Goal: Information Seeking & Learning: Find specific fact

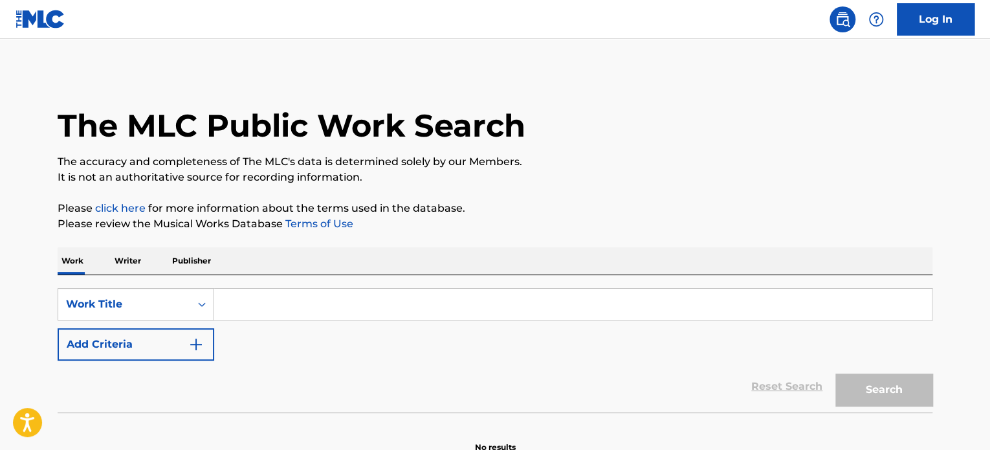
click at [356, 307] on input "Search Form" at bounding box center [573, 304] width 718 height 31
paste input "BREAKK AND DESTROY"
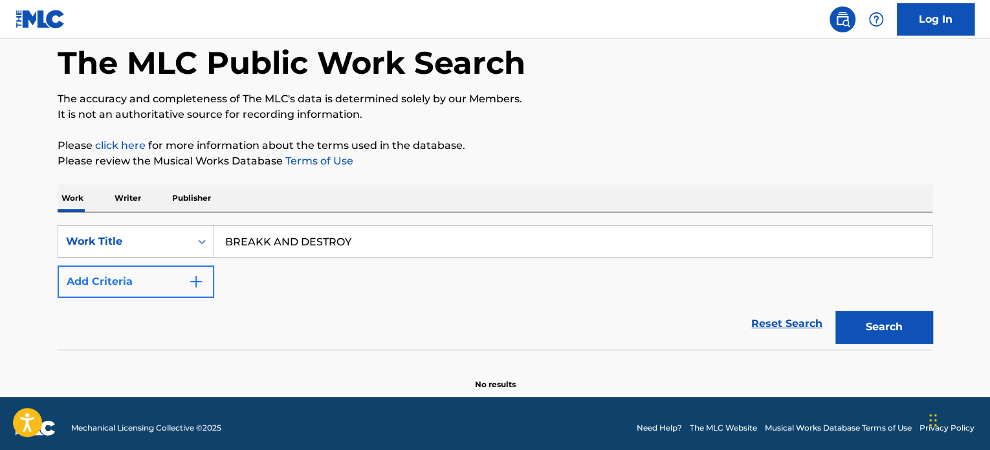
scroll to position [65, 0]
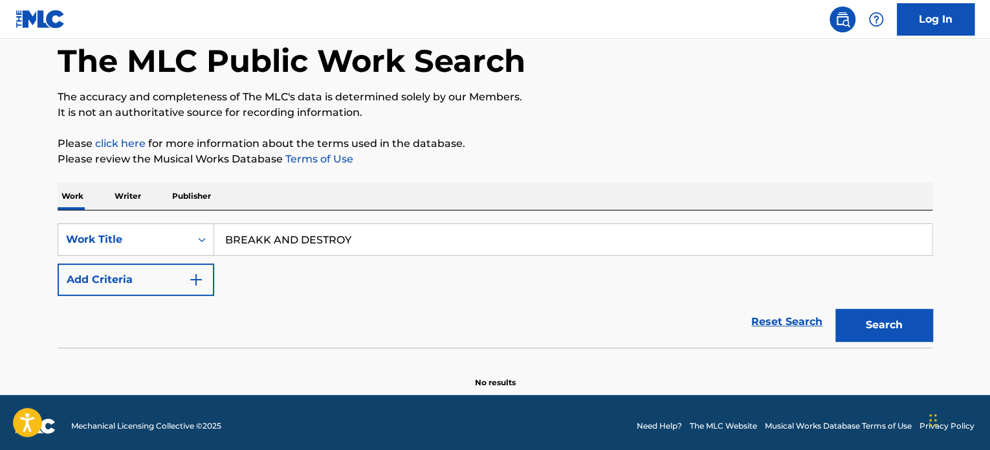
type input "BREAKK AND DESTROY"
click at [163, 296] on div "Reset Search Search" at bounding box center [495, 322] width 875 height 52
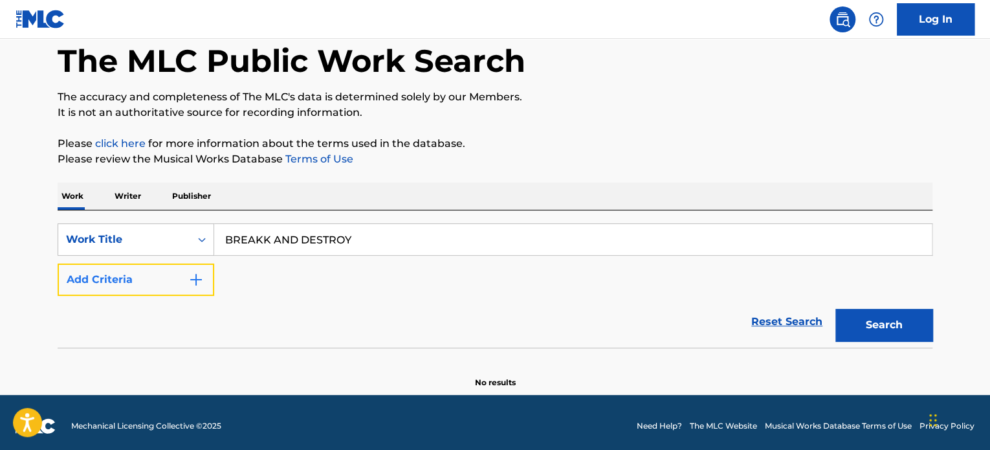
click at [201, 283] on img "Search Form" at bounding box center [196, 280] width 16 height 16
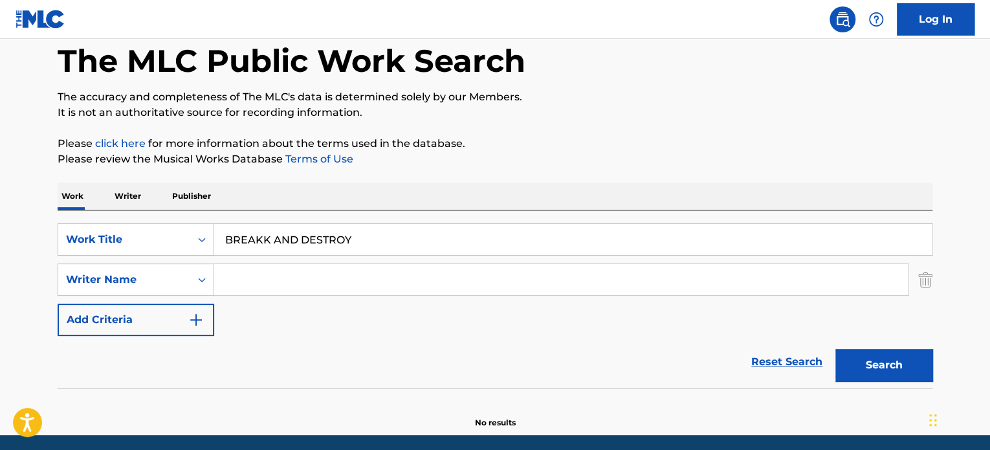
click at [316, 280] on input "Search Form" at bounding box center [561, 279] width 694 height 31
type input "theodore"
click at [835, 349] on button "Search" at bounding box center [883, 365] width 97 height 32
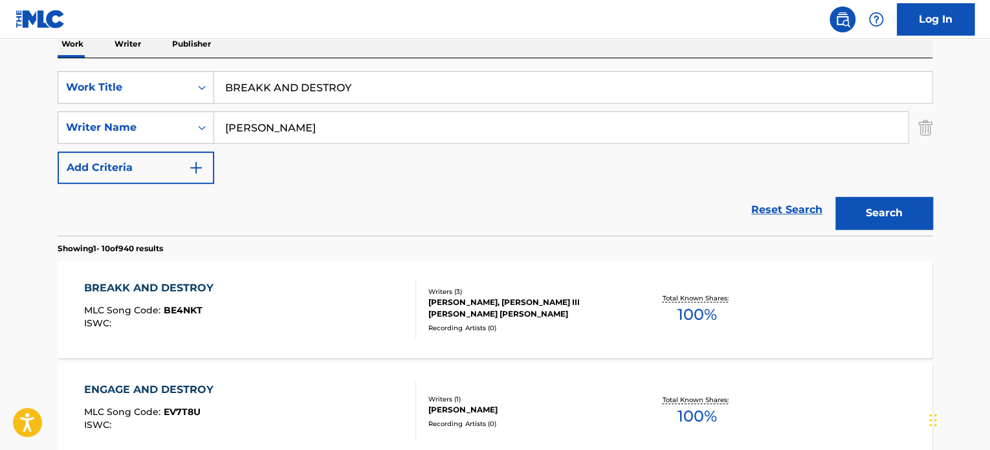
scroll to position [218, 0]
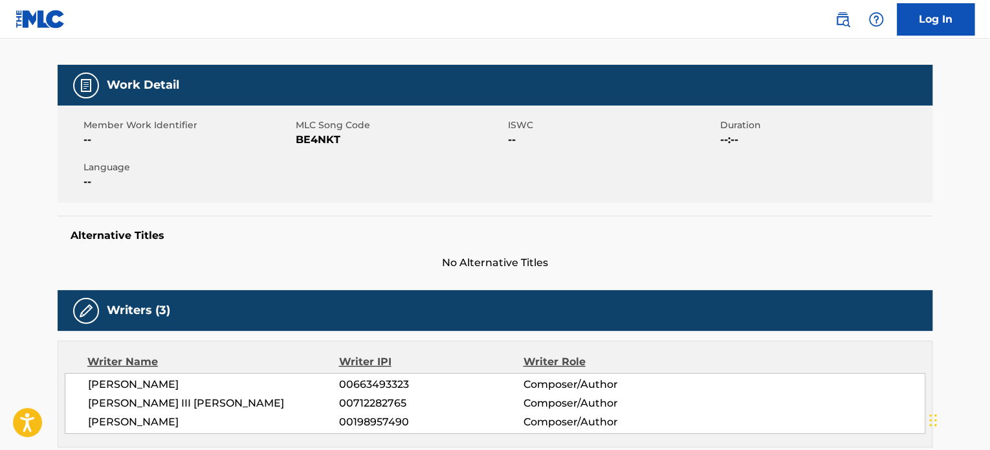
scroll to position [129, 0]
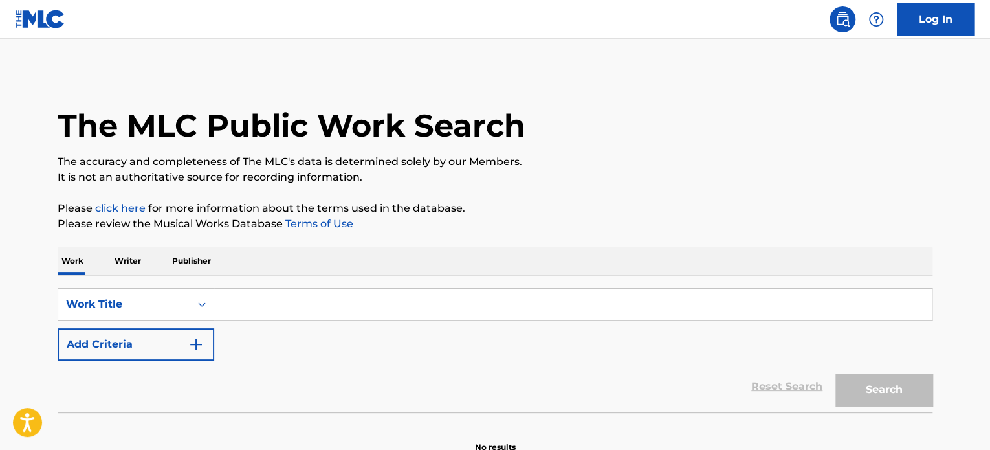
click at [313, 302] on input "Search Form" at bounding box center [573, 304] width 718 height 31
paste input "T9210317752"
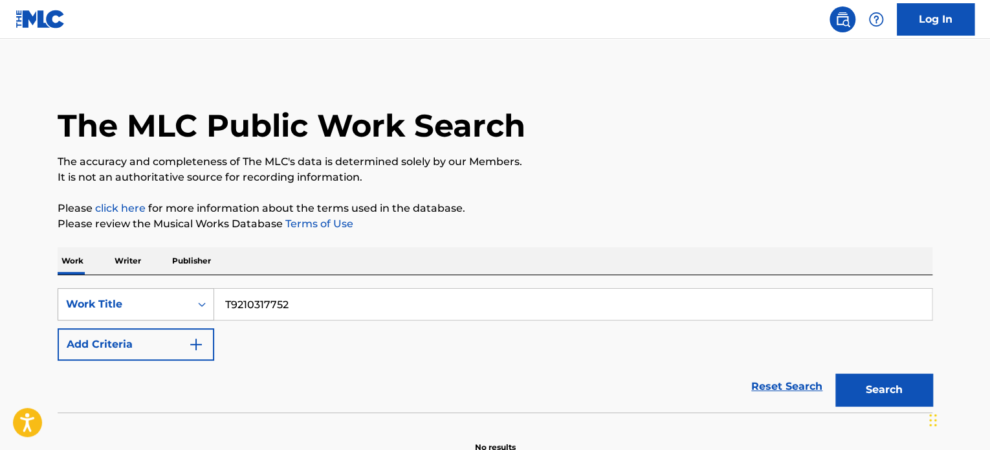
type input "T9210317752"
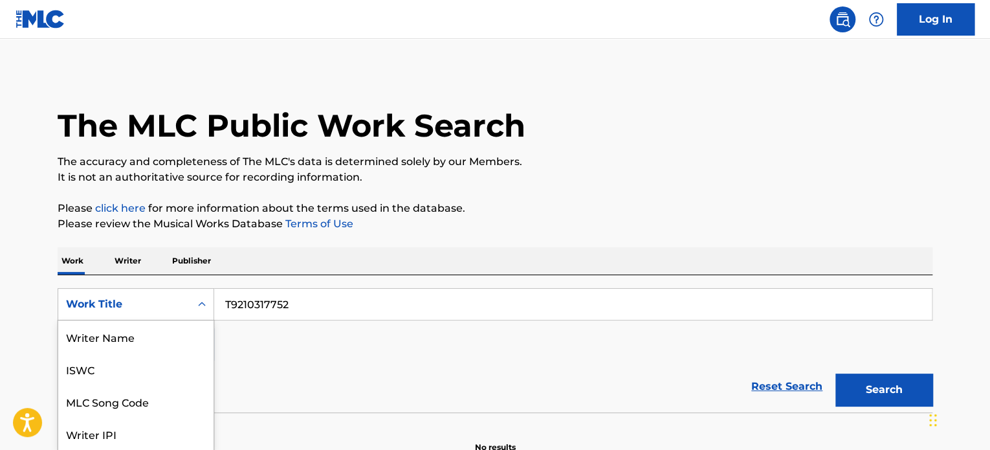
scroll to position [64, 0]
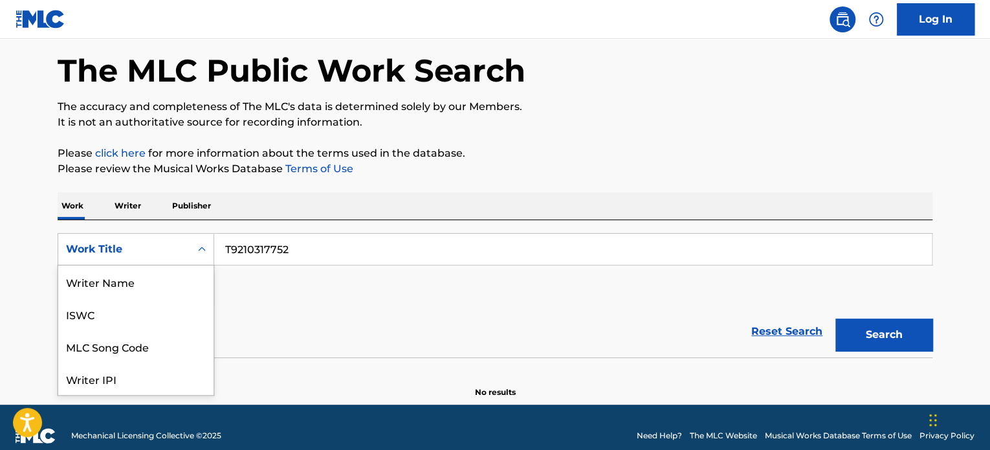
click at [155, 265] on div "8 results available. Use Up and Down to choose options, press Enter to select t…" at bounding box center [136, 249] width 157 height 32
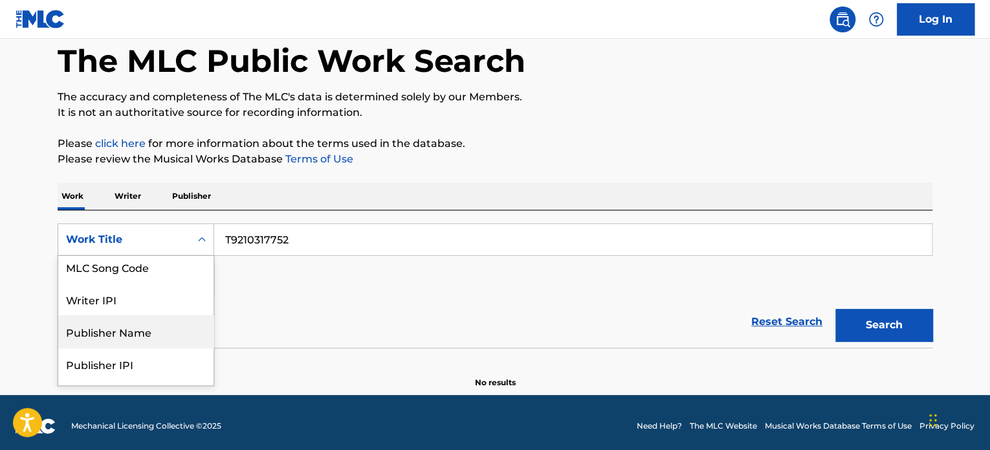
scroll to position [0, 0]
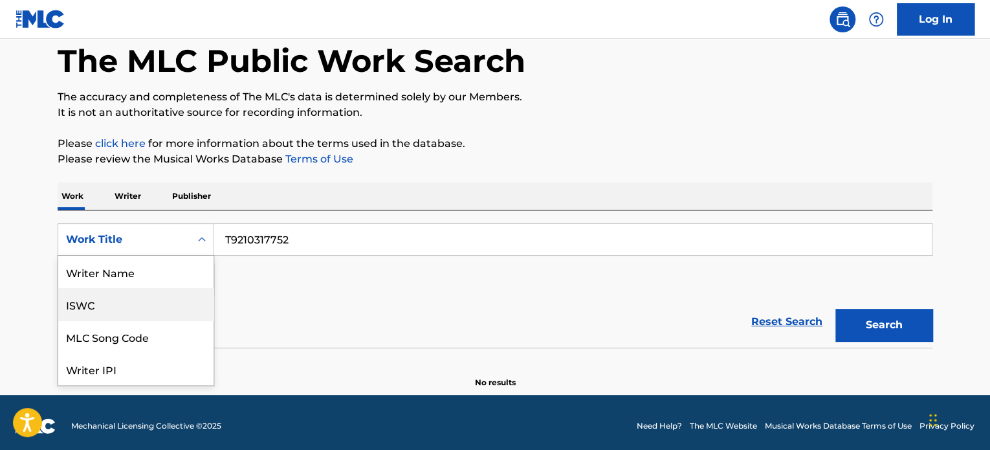
click at [140, 310] on div "ISWC" at bounding box center [135, 304] width 155 height 32
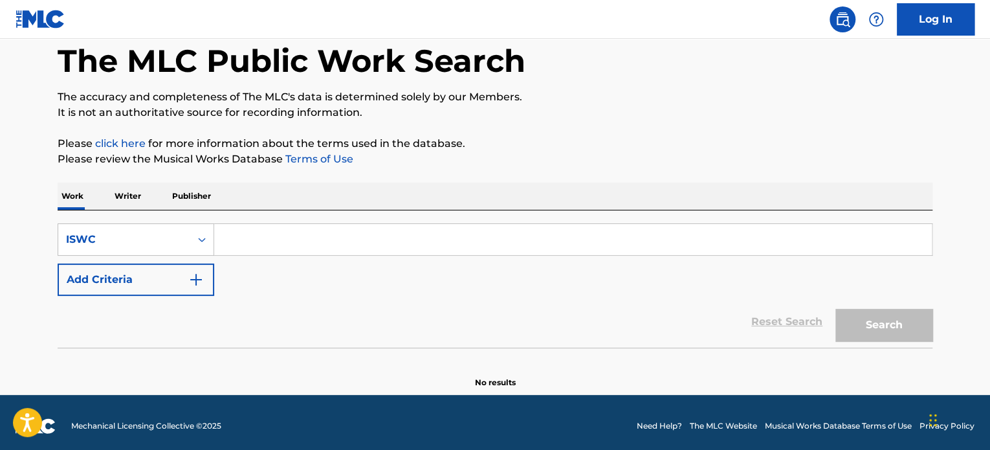
click at [305, 237] on input "Search Form" at bounding box center [573, 239] width 718 height 31
paste input "T9210317752"
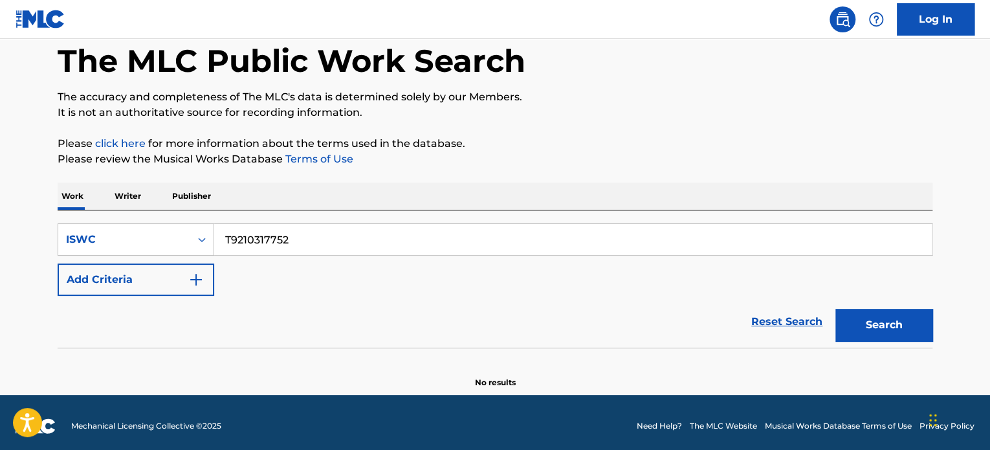
type input "T9210317752"
drag, startPoint x: 698, startPoint y: 184, endPoint x: 704, endPoint y: 185, distance: 6.5
click at [698, 184] on div "Work Writer Publisher" at bounding box center [495, 196] width 875 height 27
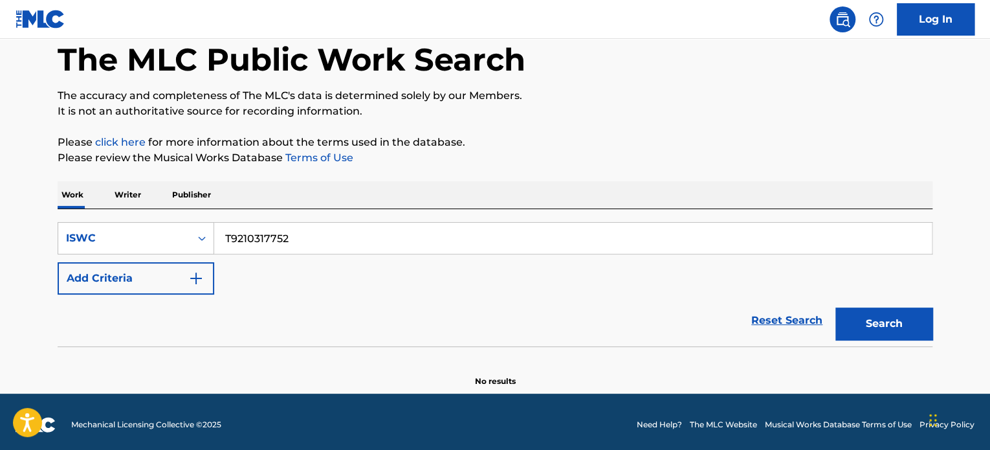
scroll to position [71, 0]
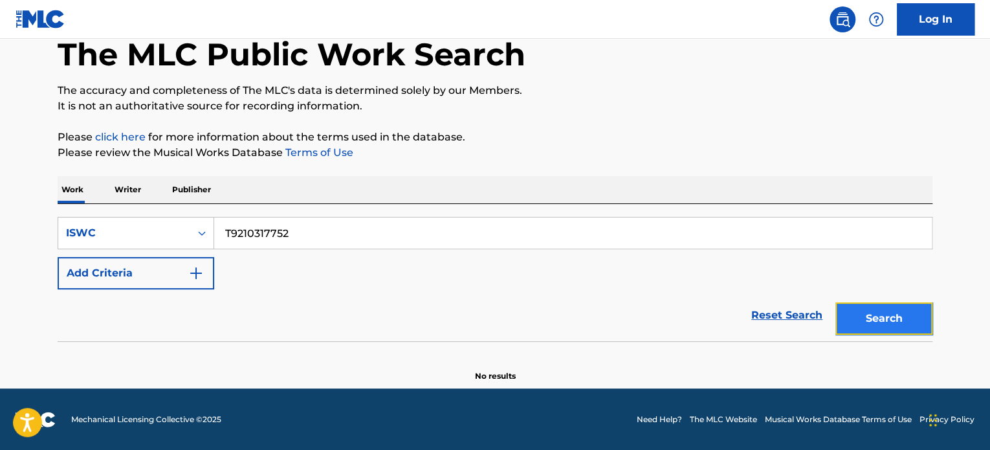
click at [891, 312] on button "Search" at bounding box center [883, 318] width 97 height 32
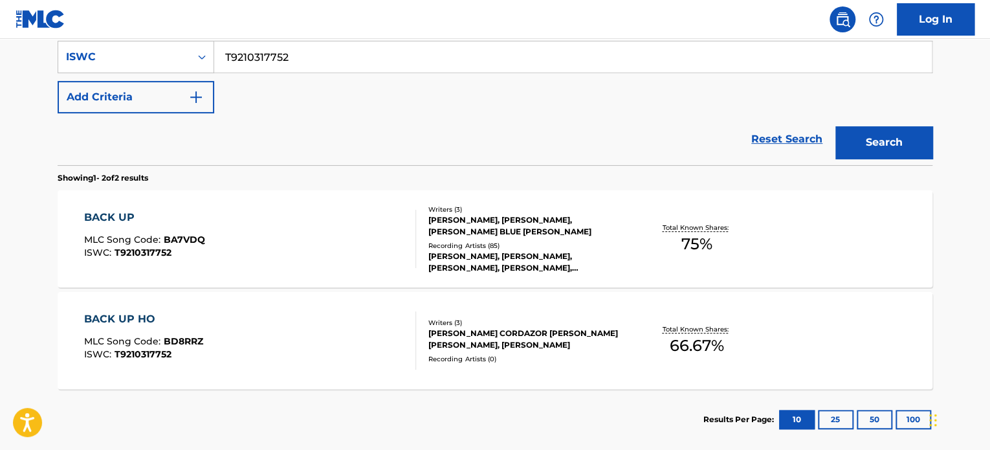
scroll to position [265, 0]
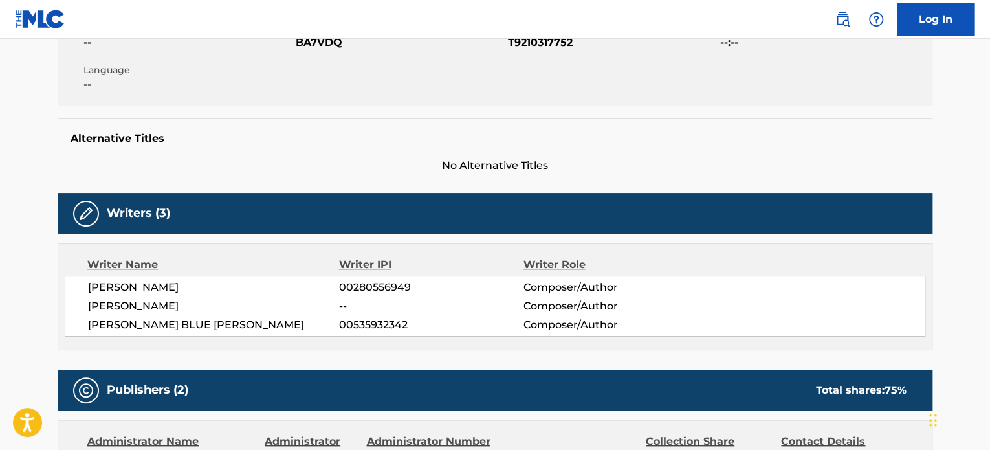
scroll to position [259, 0]
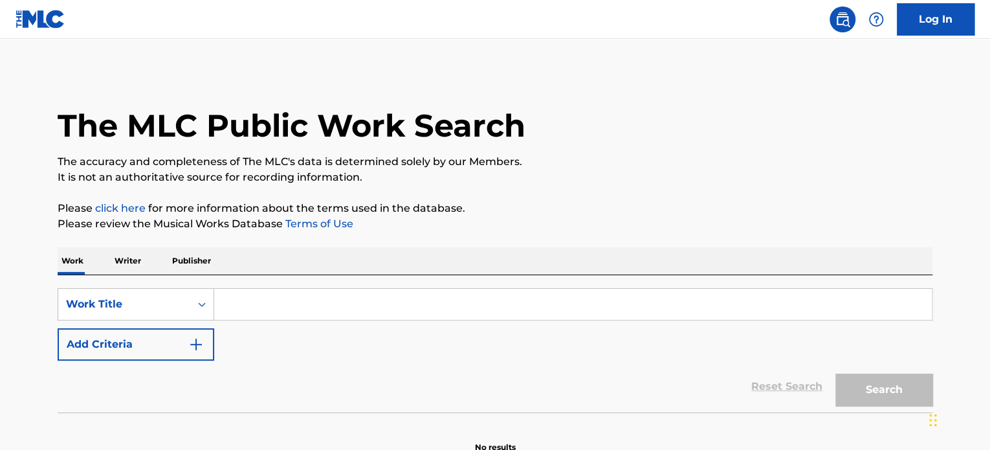
click at [358, 300] on input "Search Form" at bounding box center [573, 304] width 718 height 31
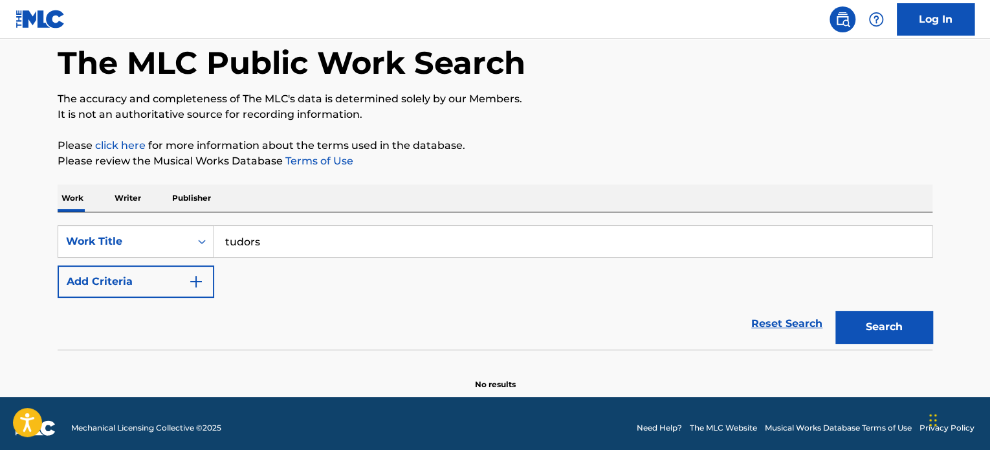
scroll to position [65, 0]
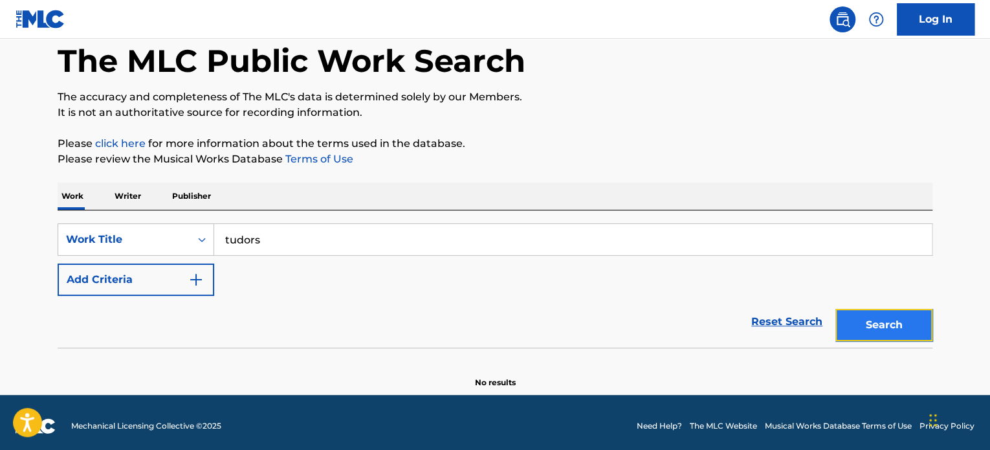
click at [867, 331] on button "Search" at bounding box center [883, 325] width 97 height 32
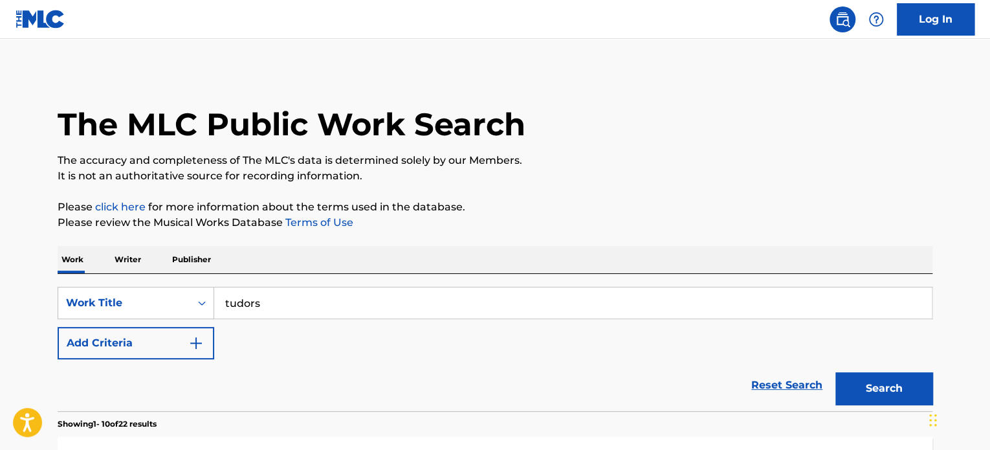
scroll to position [0, 0]
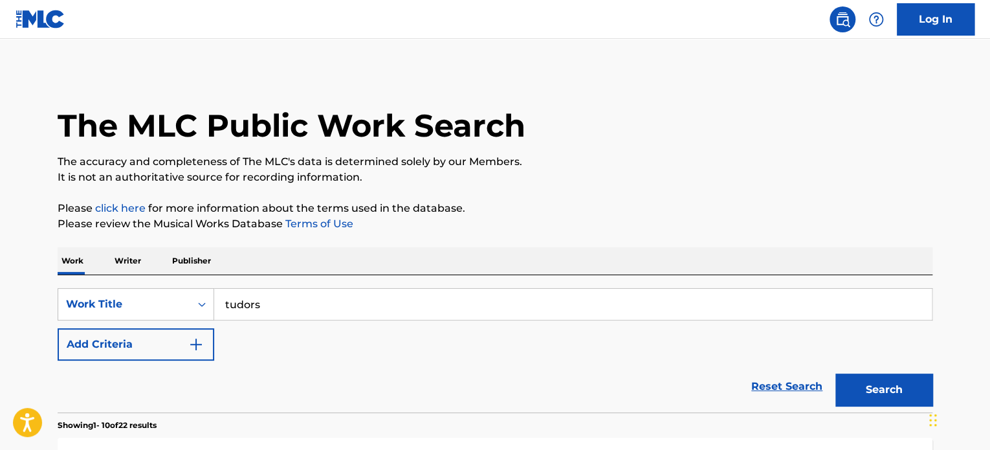
click at [344, 297] on input "tudors" at bounding box center [573, 304] width 718 height 31
paste input "Barr"
drag, startPoint x: 135, startPoint y: 300, endPoint x: 127, endPoint y: 300, distance: 7.1
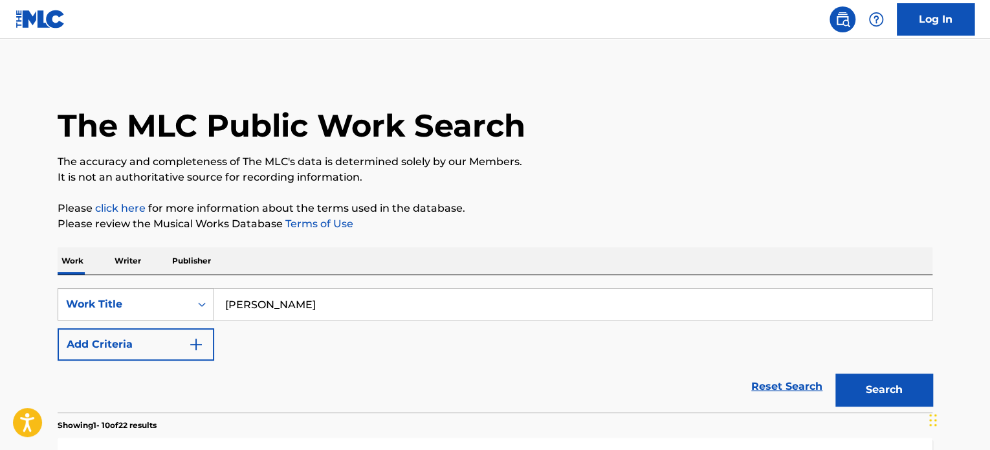
click at [127, 300] on div "SearchWithCriteriaf3043b48-8670-401d-a2ed-51290eb52fa2 Work Title Barr" at bounding box center [495, 304] width 875 height 32
type input "the great"
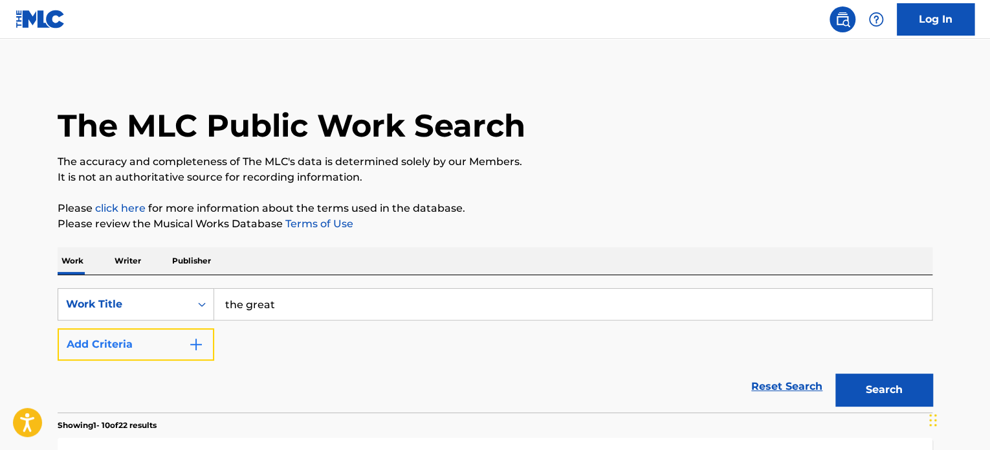
click at [159, 348] on button "Add Criteria" at bounding box center [136, 344] width 157 height 32
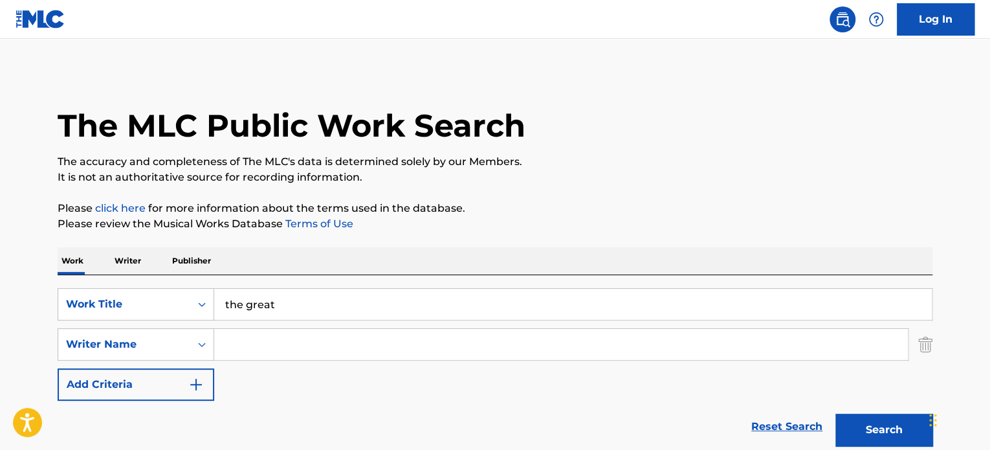
click at [363, 346] on input "Search Form" at bounding box center [561, 344] width 694 height 31
paste input "Barr"
click at [538, 225] on p "Please review the Musical Works Database Terms of Use" at bounding box center [495, 224] width 875 height 16
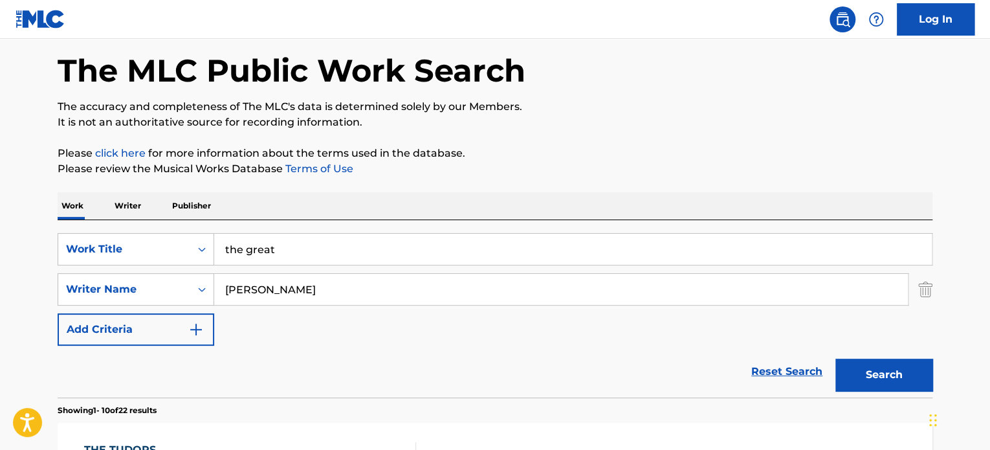
scroll to position [129, 0]
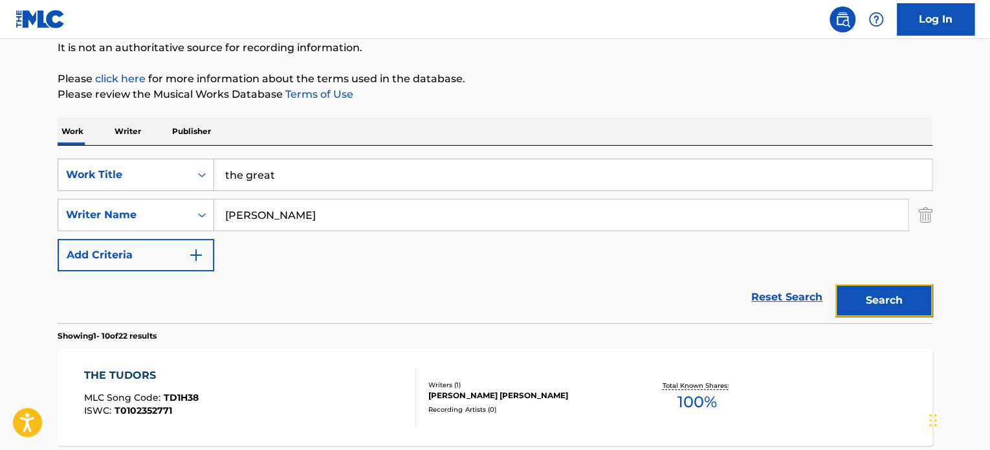
click at [877, 305] on button "Search" at bounding box center [883, 300] width 97 height 32
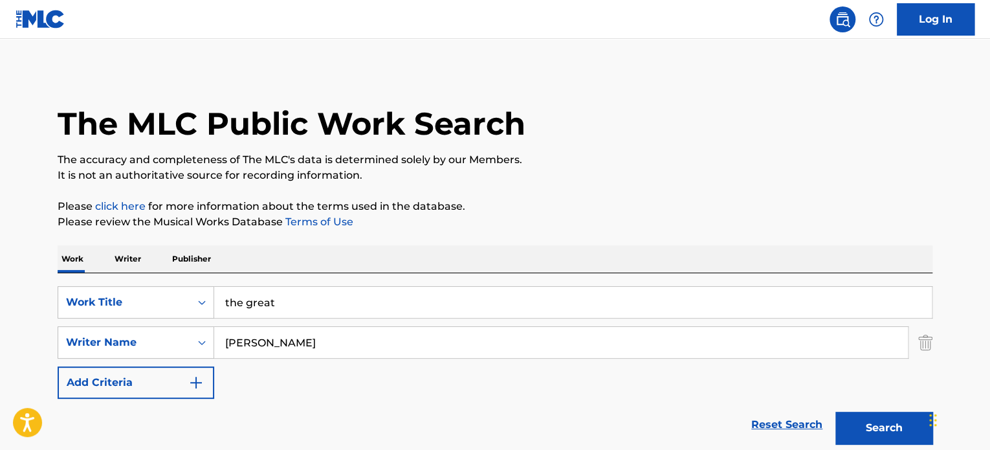
scroll to position [0, 0]
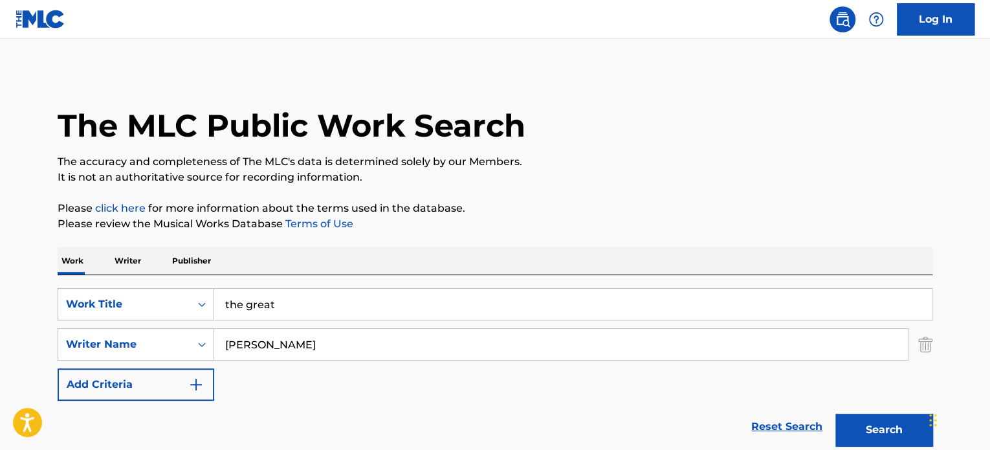
click at [300, 291] on input "the great" at bounding box center [573, 304] width 718 height 31
click at [355, 346] on input "Barr" at bounding box center [561, 344] width 694 height 31
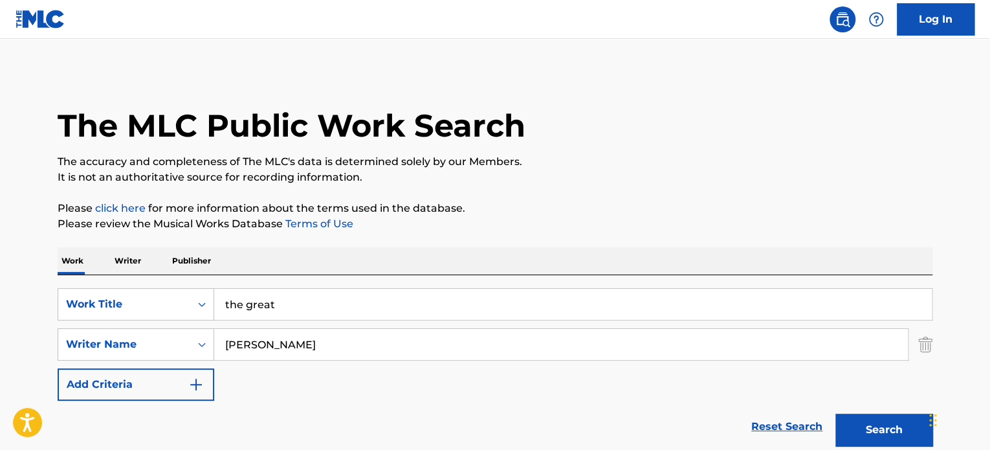
click at [355, 346] on input "Barr" at bounding box center [561, 344] width 694 height 31
paste input "Korzeniowski"
type input "Korzeniowski"
click at [366, 309] on input "the great" at bounding box center [573, 304] width 718 height 31
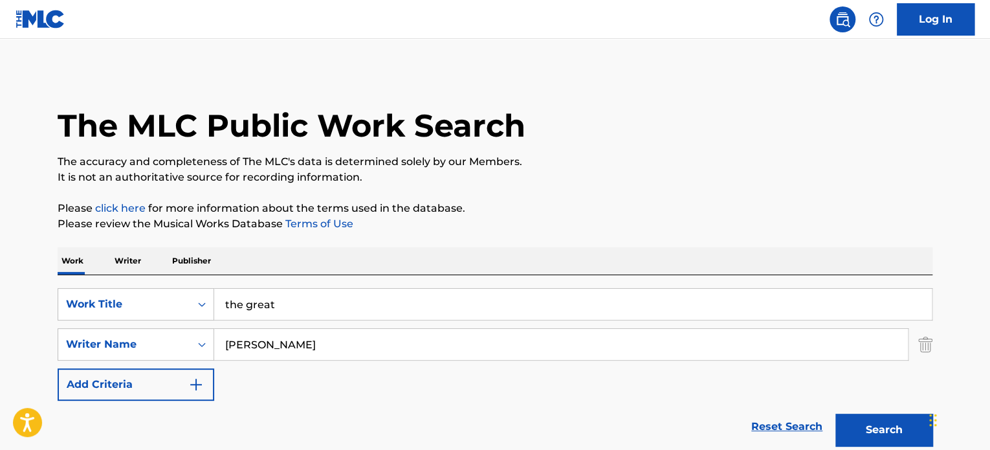
click at [366, 309] on input "the great" at bounding box center [573, 304] width 718 height 31
type input "the nun"
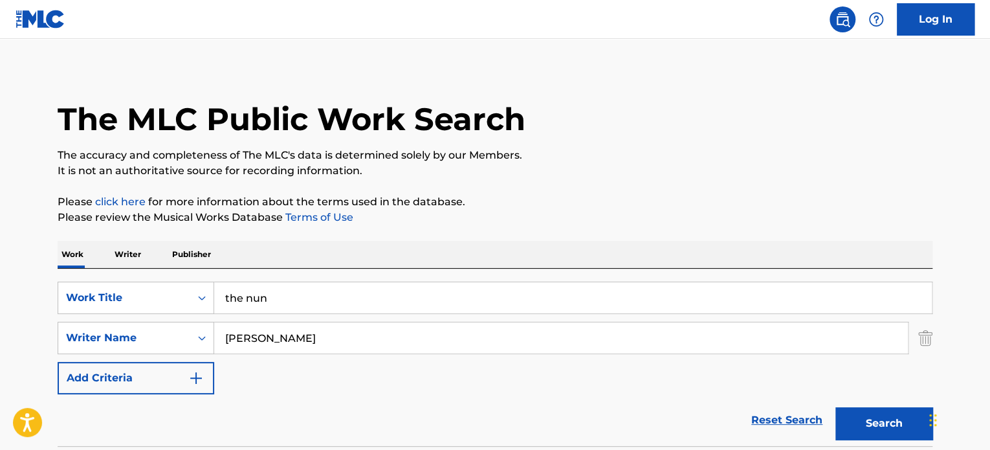
scroll to position [194, 0]
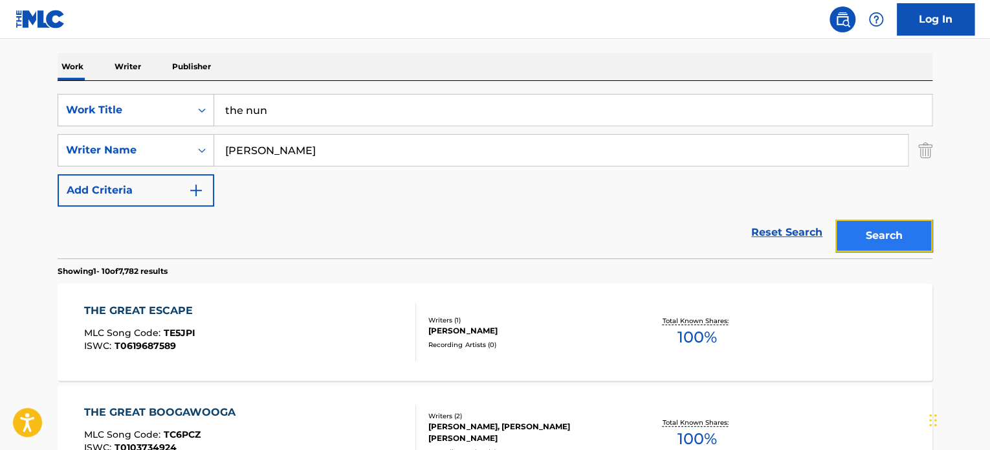
click at [885, 235] on button "Search" at bounding box center [883, 235] width 97 height 32
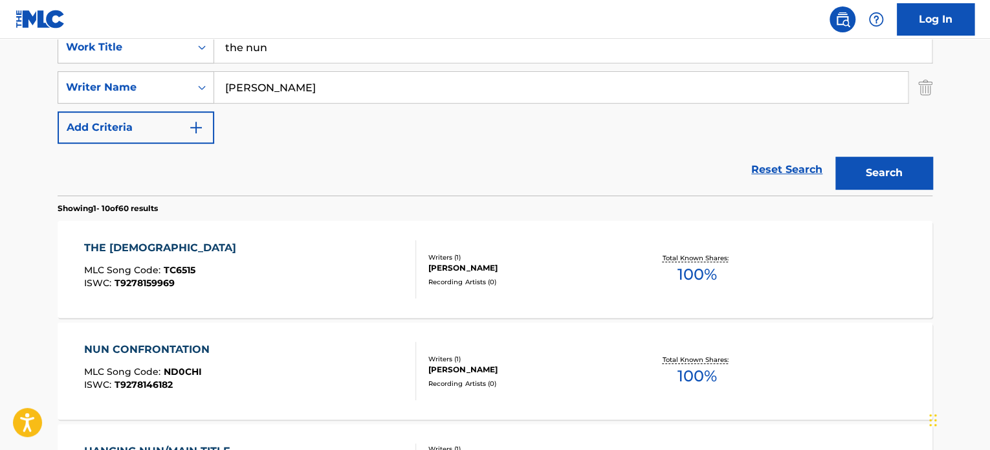
scroll to position [259, 0]
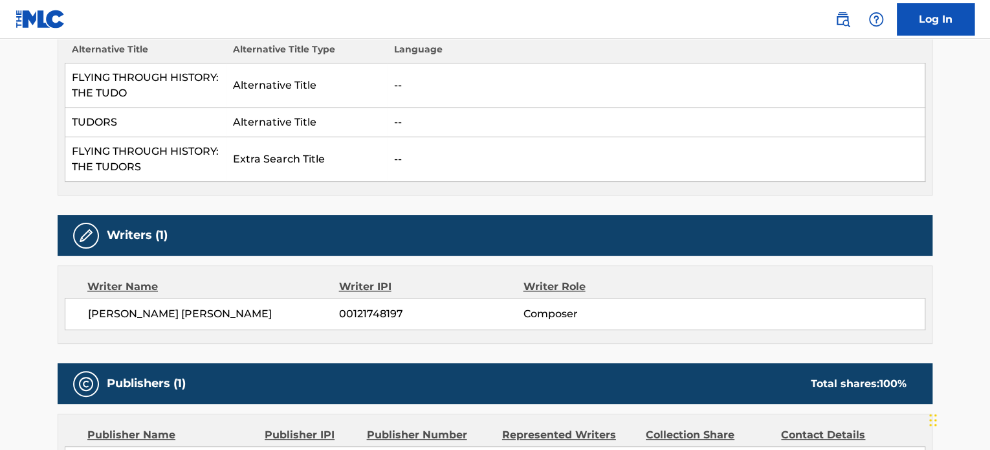
scroll to position [582, 0]
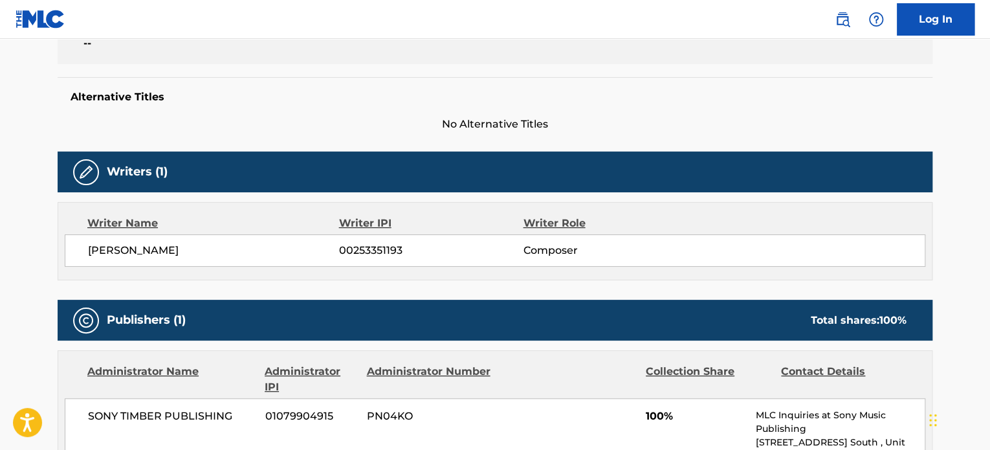
scroll to position [453, 0]
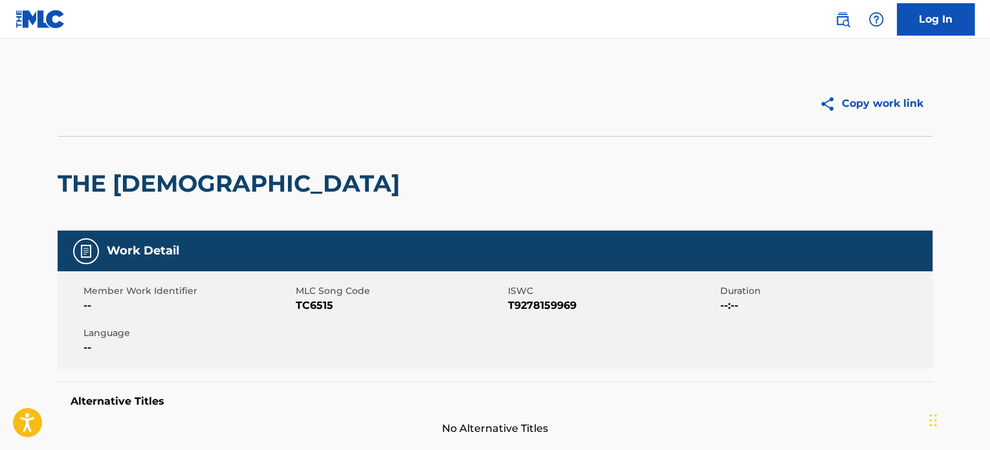
click at [169, 162] on div "THE [DEMOGRAPHIC_DATA]" at bounding box center [232, 184] width 349 height 94
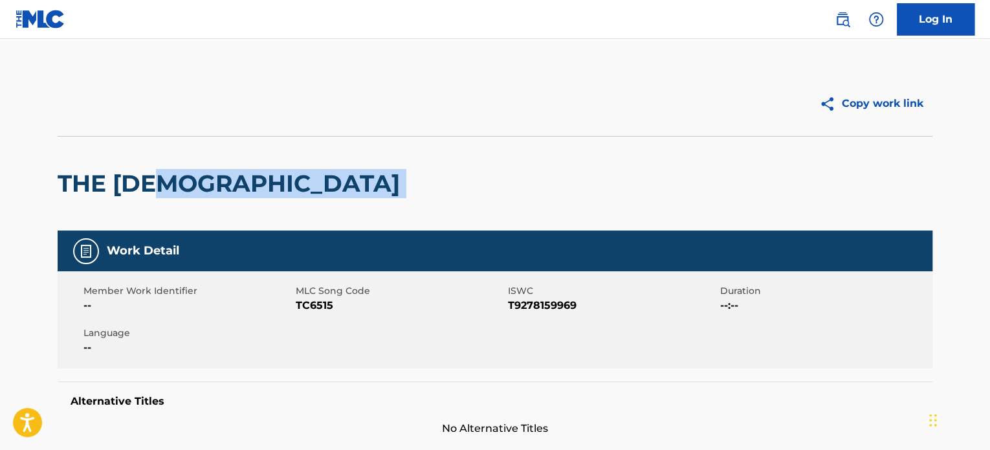
click at [169, 162] on div "THE [DEMOGRAPHIC_DATA]" at bounding box center [232, 184] width 349 height 94
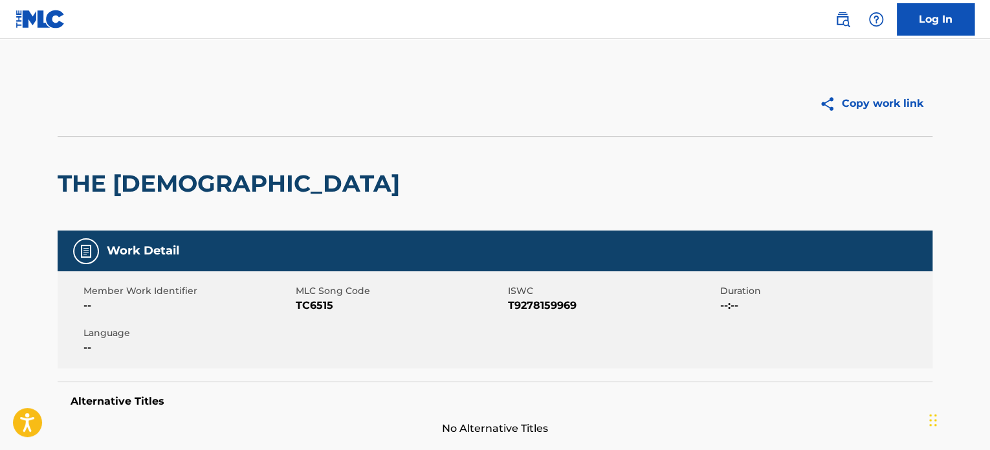
click at [156, 187] on h2 "THE [DEMOGRAPHIC_DATA]" at bounding box center [232, 183] width 349 height 29
click at [157, 187] on h2 "THE [DEMOGRAPHIC_DATA]" at bounding box center [232, 183] width 349 height 29
copy h2 "NUN"
click at [180, 190] on div "THE [DEMOGRAPHIC_DATA]" at bounding box center [495, 183] width 875 height 94
click at [155, 184] on h2 "THE [DEMOGRAPHIC_DATA]" at bounding box center [232, 183] width 349 height 29
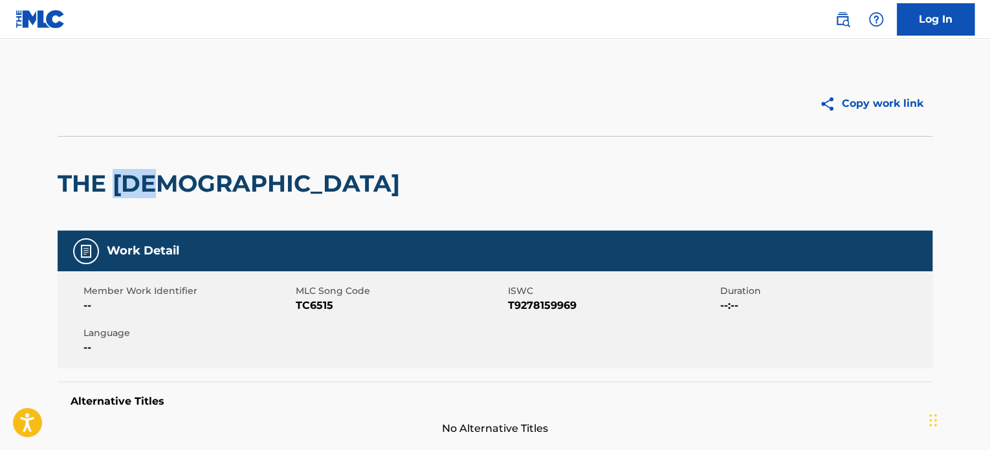
click at [155, 184] on h2 "THE [DEMOGRAPHIC_DATA]" at bounding box center [232, 183] width 349 height 29
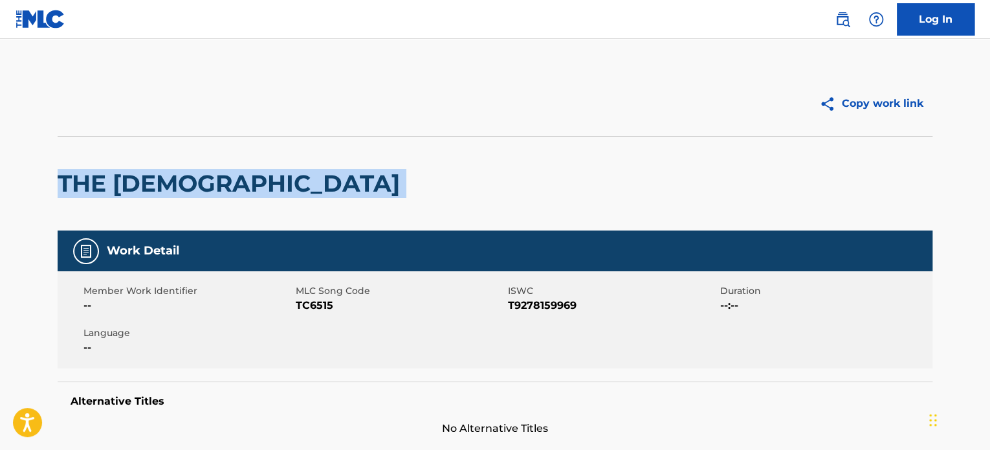
click at [155, 184] on h2 "THE [DEMOGRAPHIC_DATA]" at bounding box center [232, 183] width 349 height 29
